Goal: Contribute content

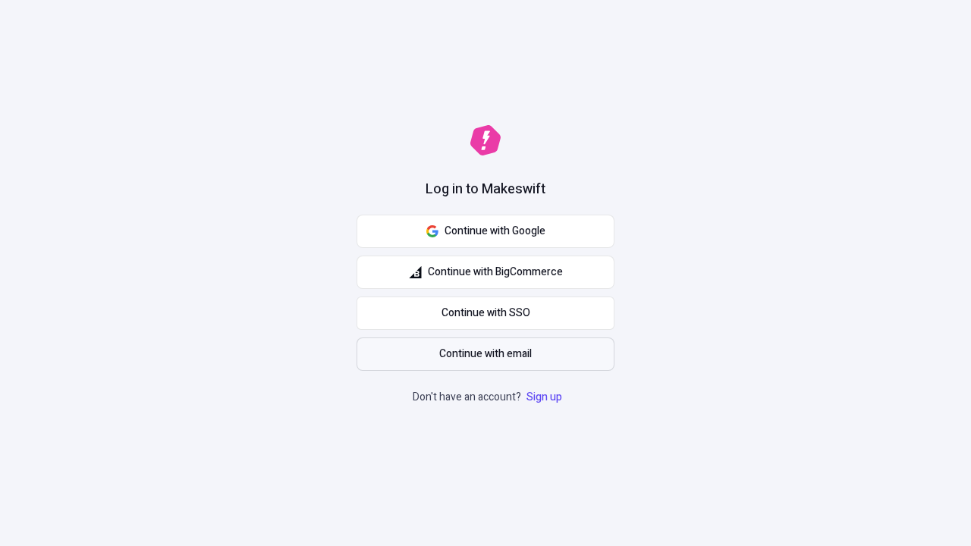
click at [486, 354] on span "Continue with email" at bounding box center [485, 354] width 93 height 17
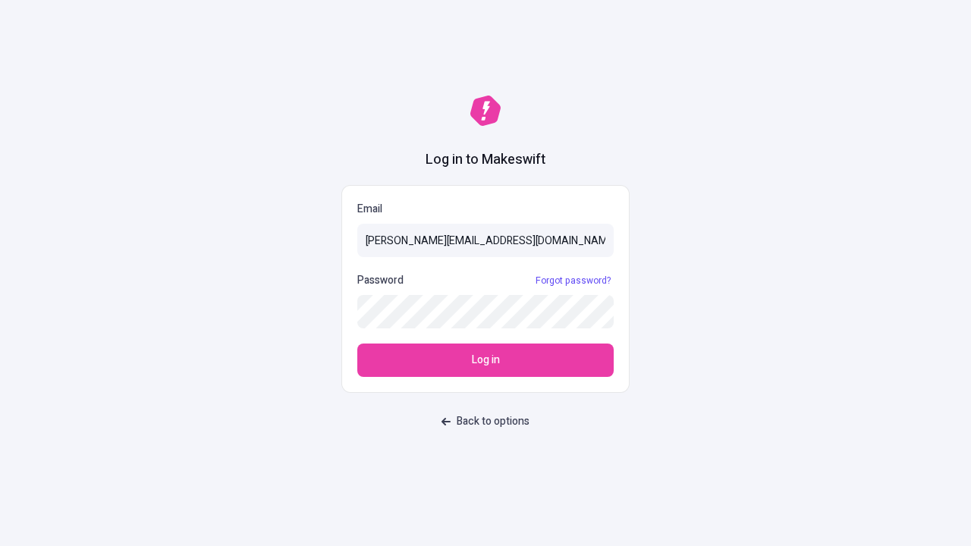
type input "sasha+test-ui@makeswift.com"
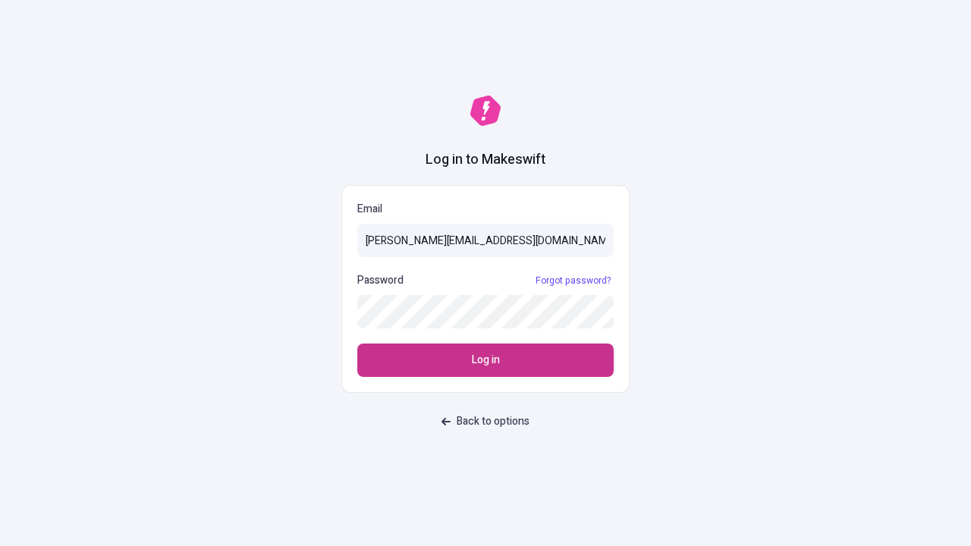
click at [486, 360] on span "Log in" at bounding box center [486, 360] width 28 height 17
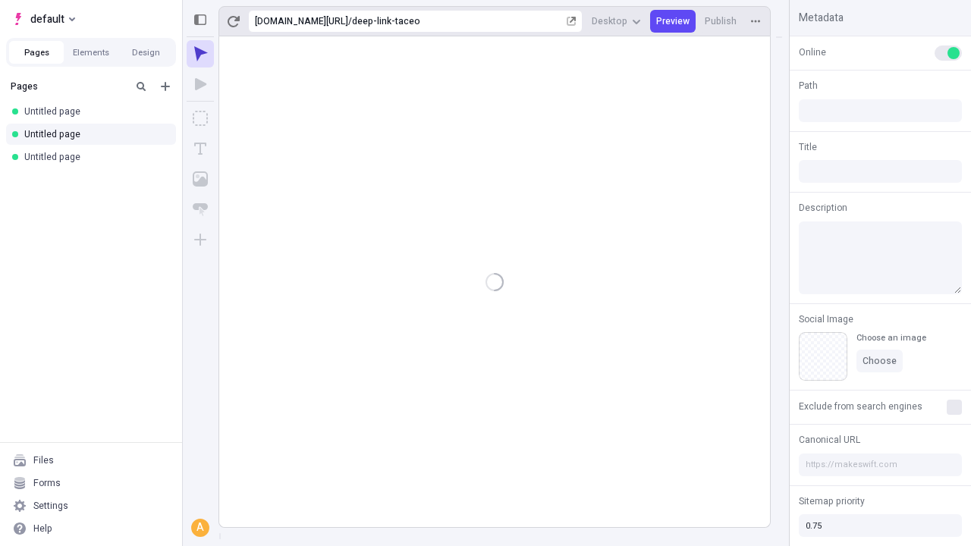
type input "/deep-link-taceo"
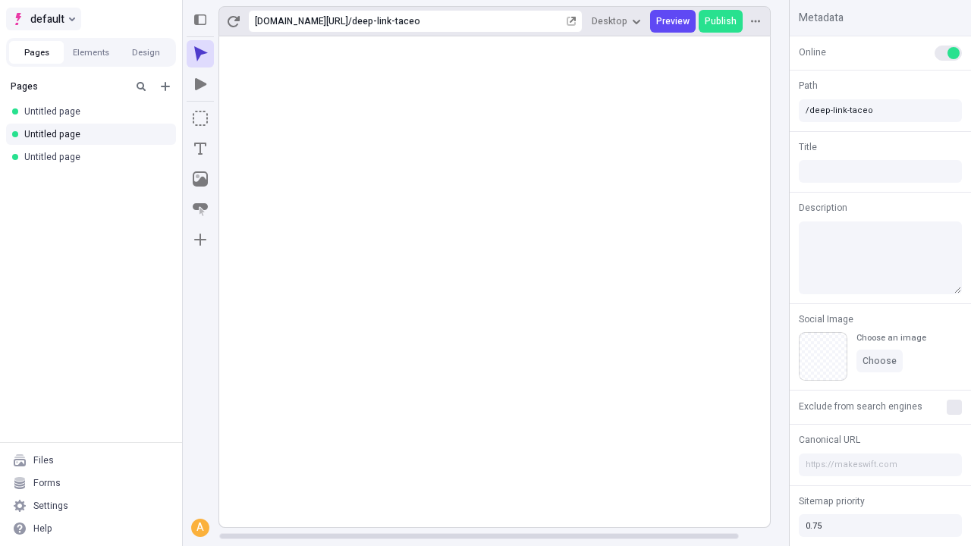
click at [42, 19] on span "default" at bounding box center [47, 19] width 34 height 18
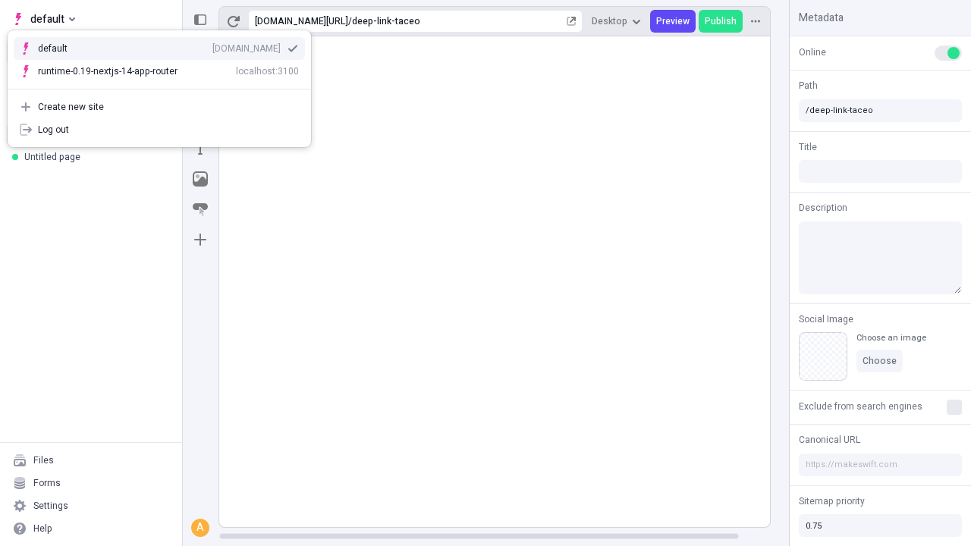
click at [212, 46] on div "[DOMAIN_NAME]" at bounding box center [246, 48] width 68 height 12
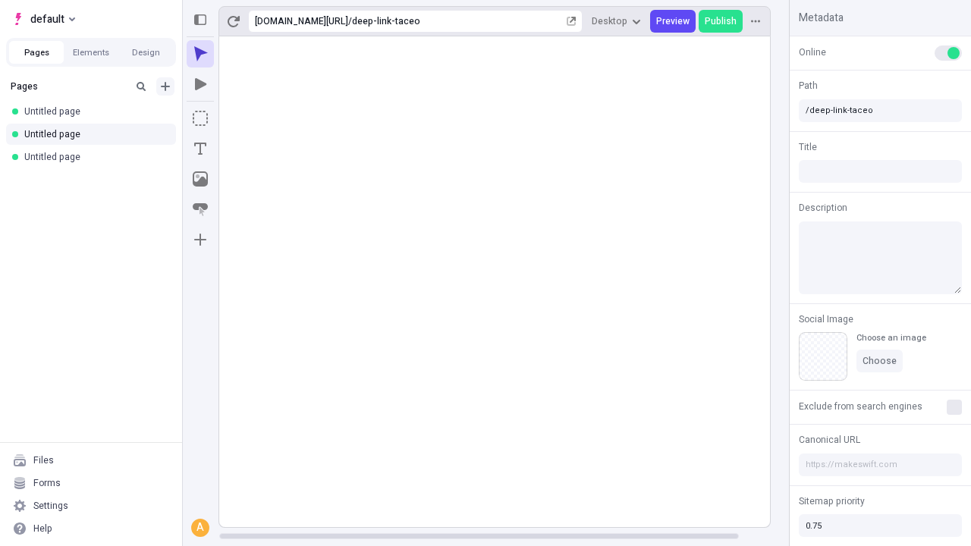
click at [165, 87] on icon "Add new" at bounding box center [165, 86] width 9 height 9
click at [246, 118] on span "Blank page" at bounding box center [255, 118] width 94 height 12
type input "/page"
click at [200, 118] on icon "Box" at bounding box center [200, 118] width 15 height 15
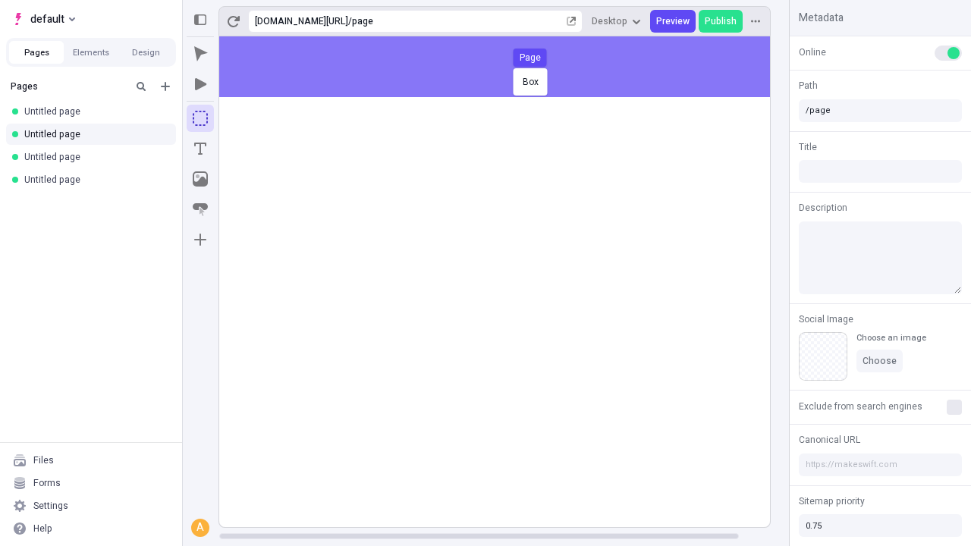
click at [510, 67] on div "Box Page" at bounding box center [485, 273] width 971 height 546
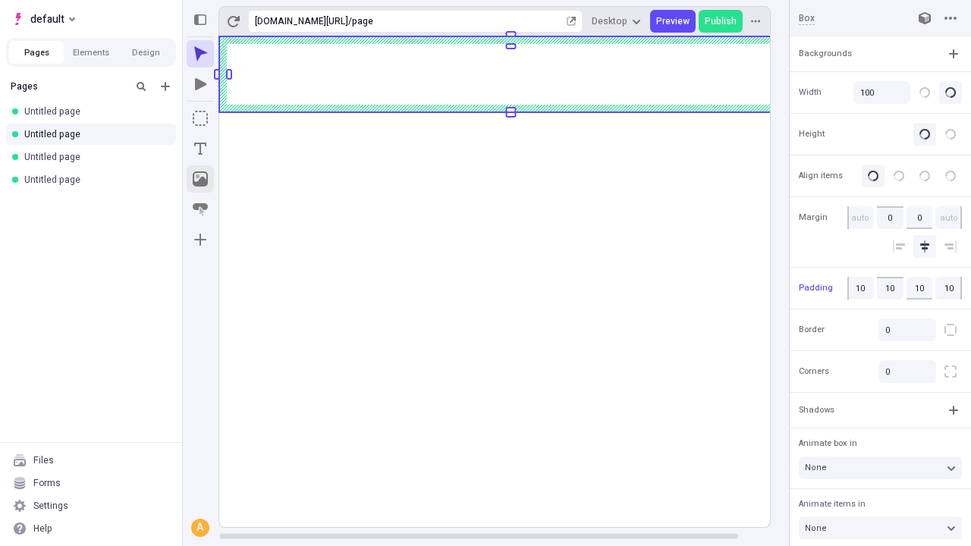
click at [200, 179] on icon "Image" at bounding box center [200, 179] width 15 height 15
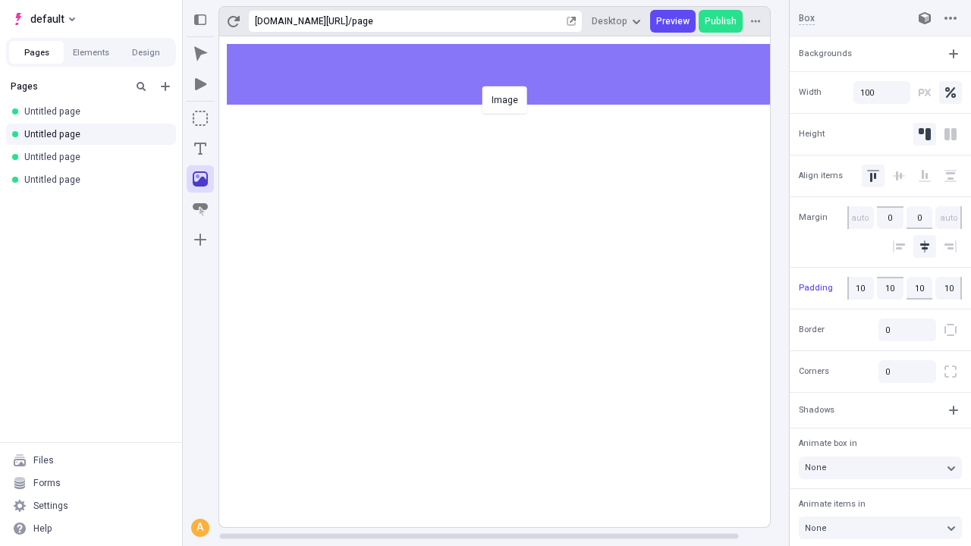
click at [510, 74] on div "Image" at bounding box center [485, 273] width 971 height 546
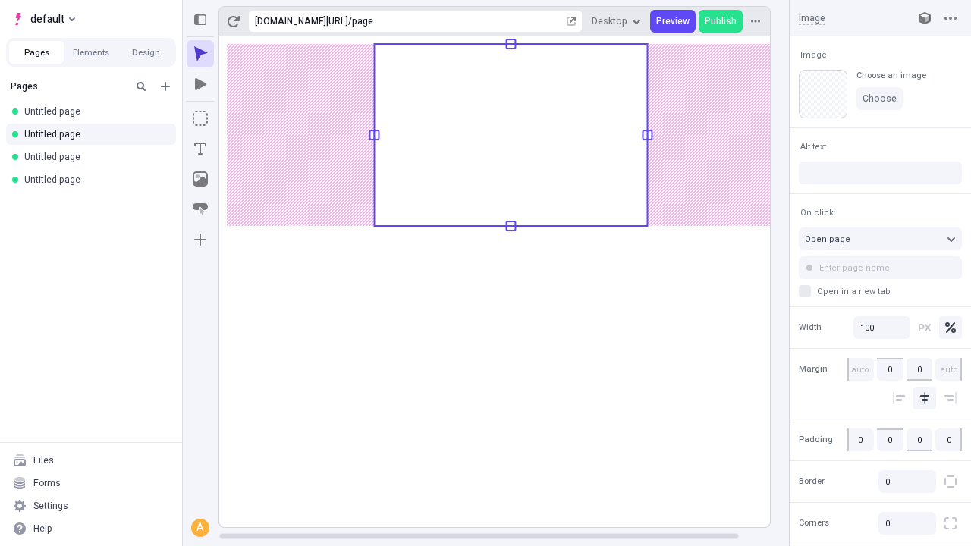
click at [200, 149] on icon "Text" at bounding box center [200, 149] width 12 height 12
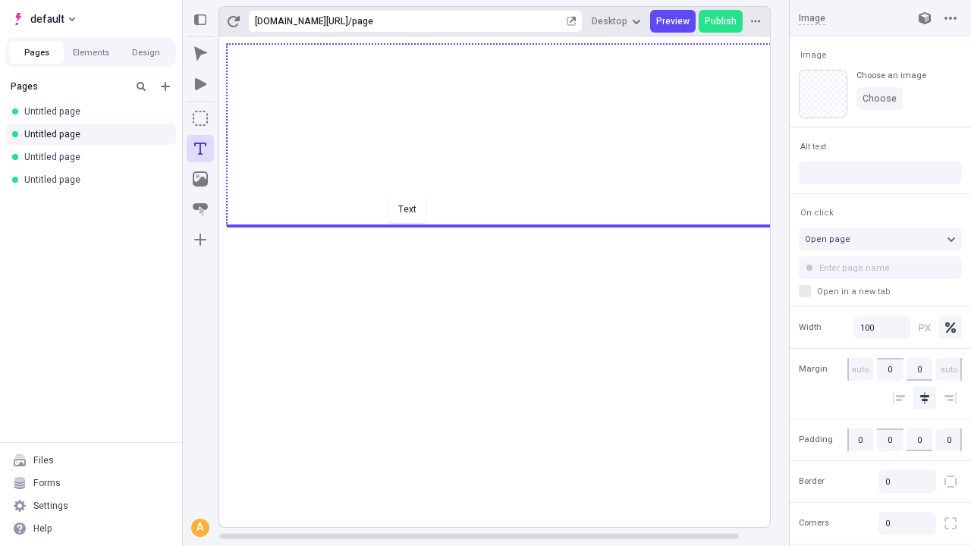
click at [510, 225] on div "Text" at bounding box center [485, 273] width 971 height 546
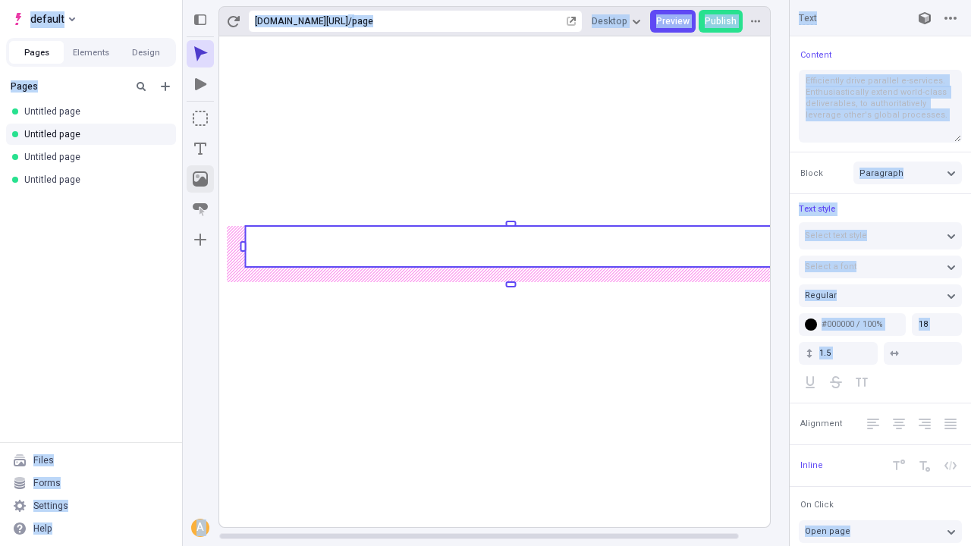
click at [200, 179] on icon "Image" at bounding box center [200, 179] width 15 height 15
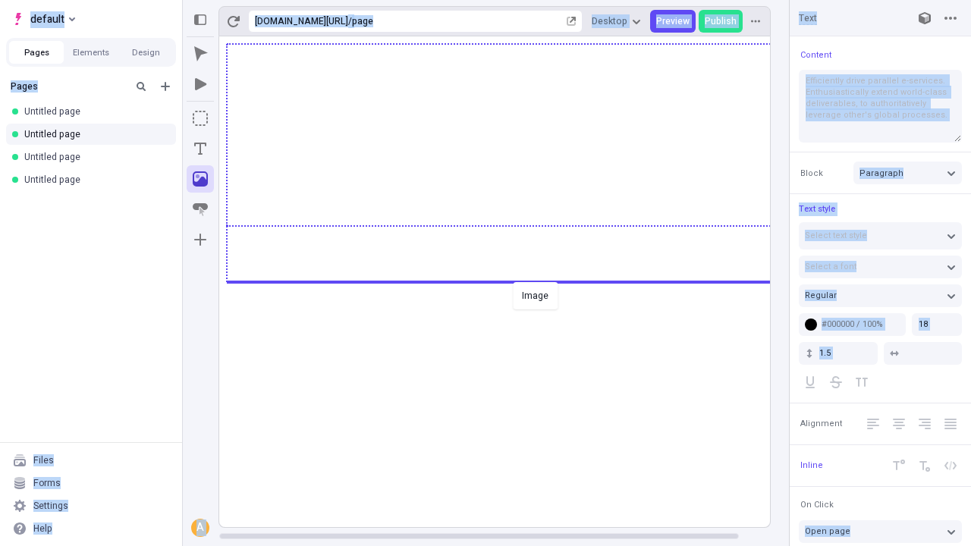
click at [510, 281] on div "Image" at bounding box center [485, 273] width 971 height 546
